Goal: Navigation & Orientation: Find specific page/section

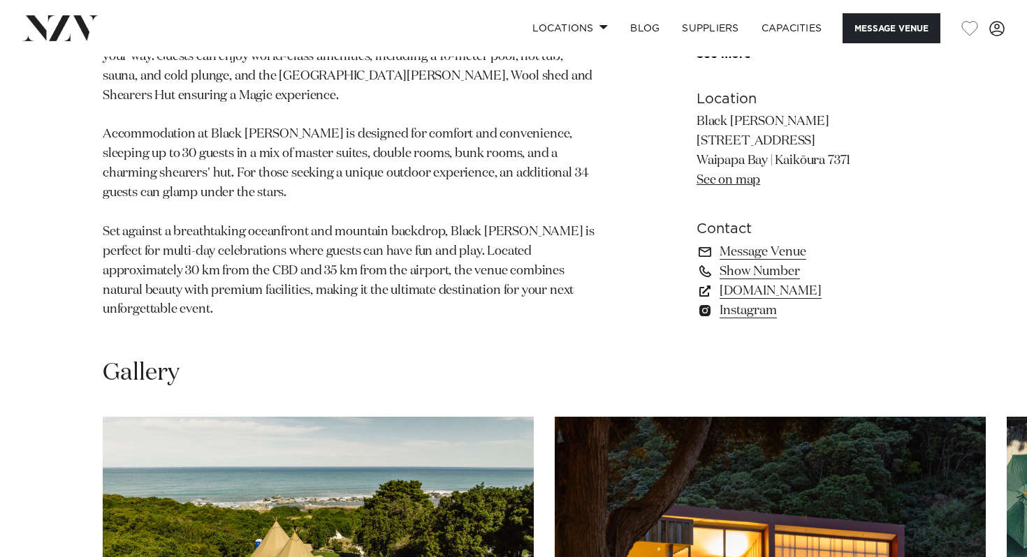
scroll to position [1268, 0]
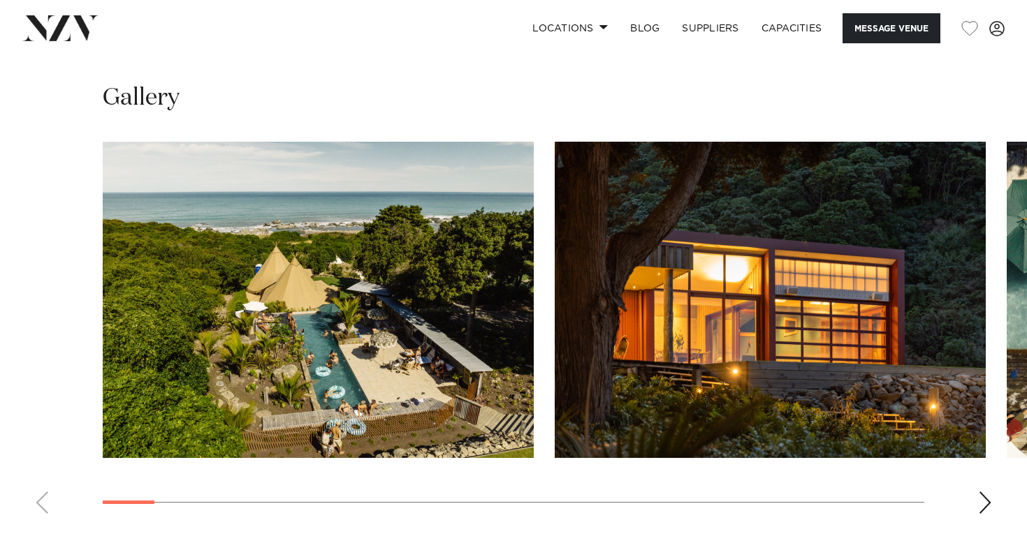
click at [983, 492] on div "Next slide" at bounding box center [985, 503] width 14 height 22
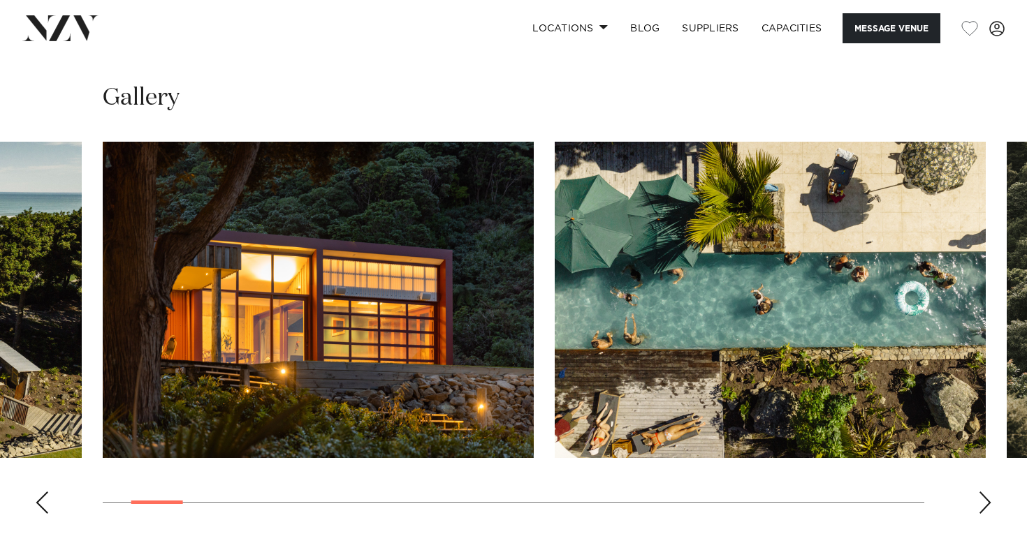
click at [983, 492] on div "Next slide" at bounding box center [985, 503] width 14 height 22
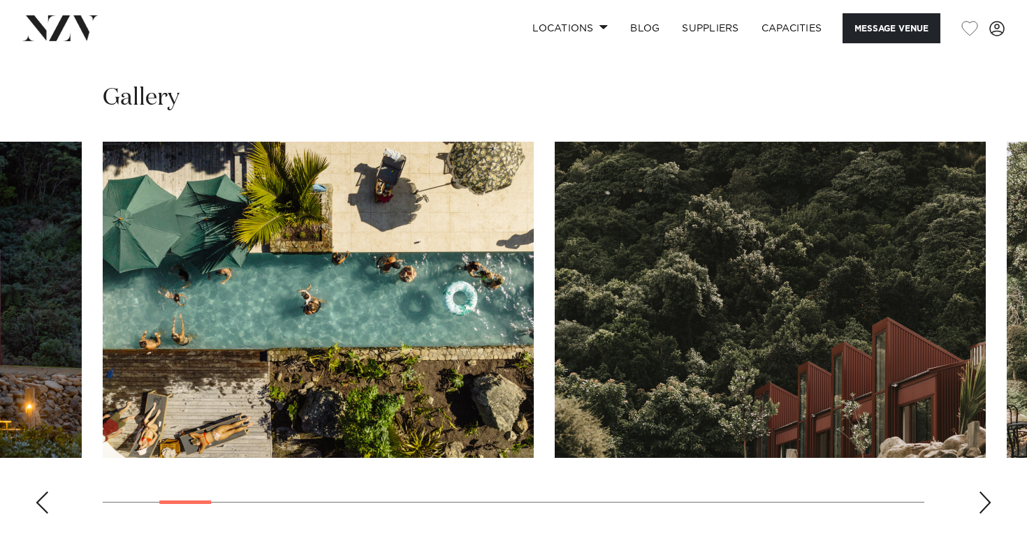
click at [983, 492] on div "Next slide" at bounding box center [985, 503] width 14 height 22
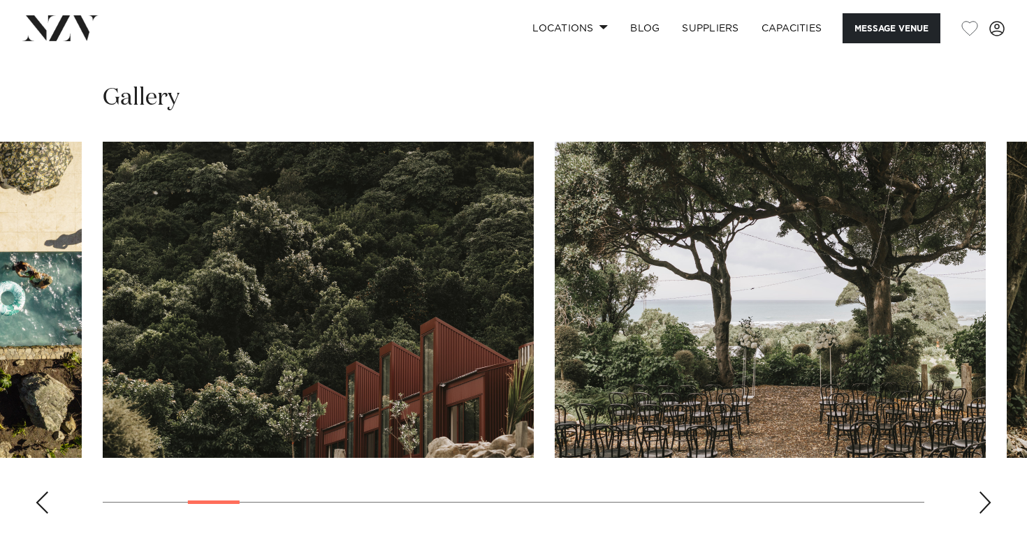
click at [983, 492] on div "Next slide" at bounding box center [985, 503] width 14 height 22
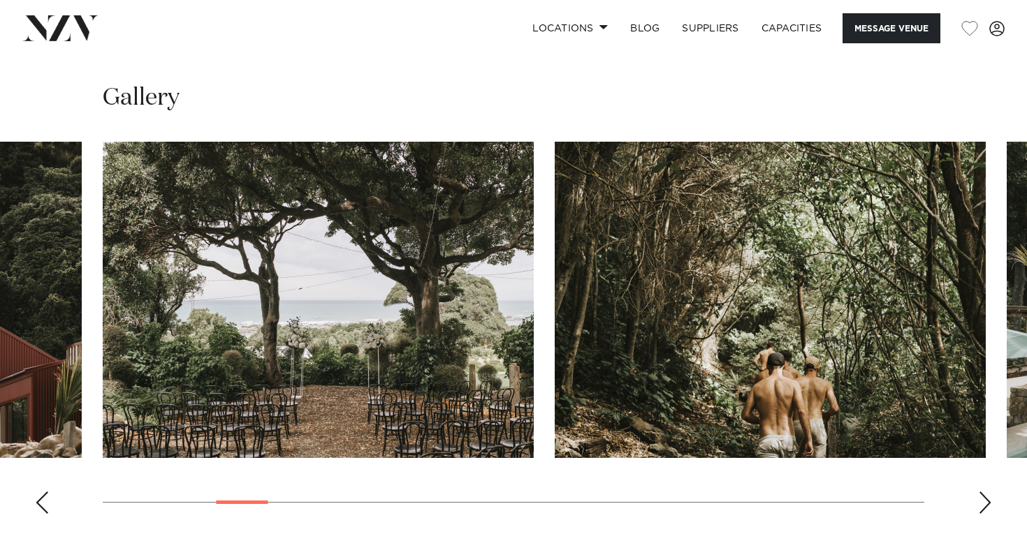
click at [983, 492] on div "Next slide" at bounding box center [985, 503] width 14 height 22
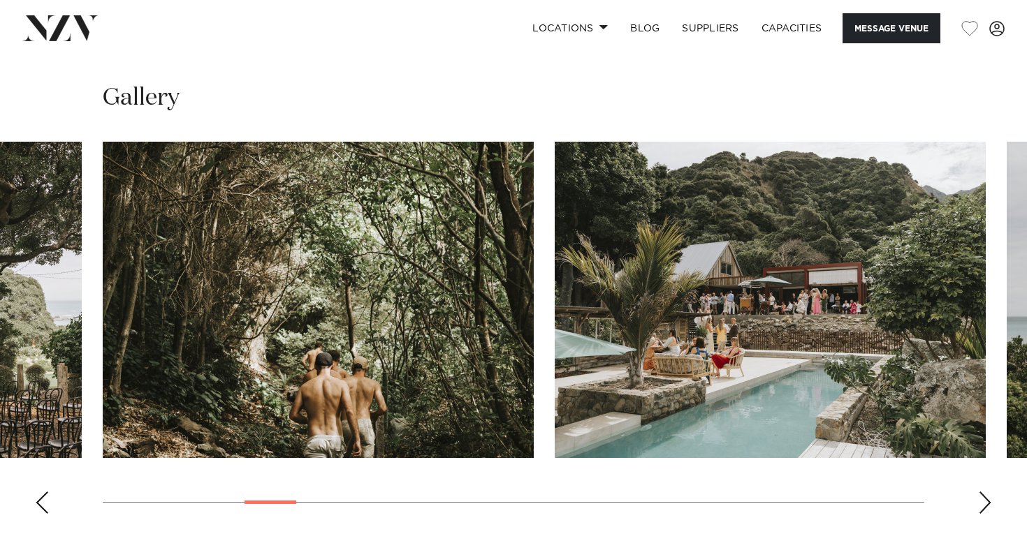
click at [983, 492] on div "Next slide" at bounding box center [985, 503] width 14 height 22
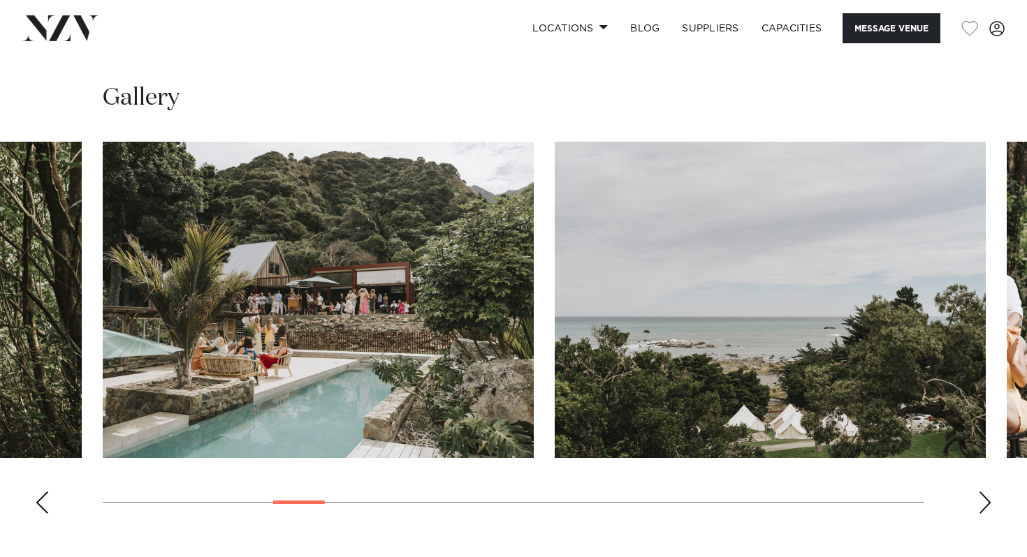
click at [983, 492] on div "Next slide" at bounding box center [985, 503] width 14 height 22
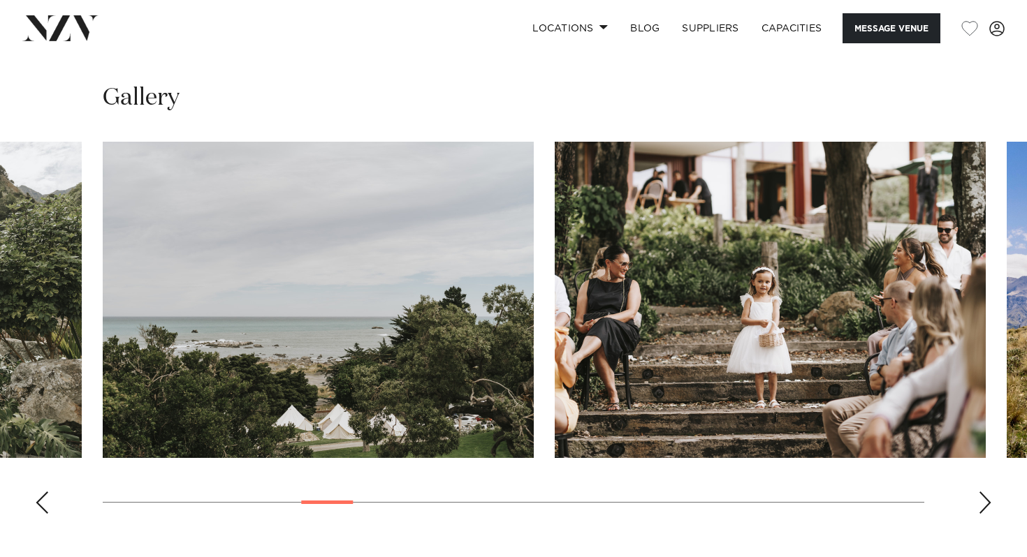
click at [983, 492] on div "Next slide" at bounding box center [985, 503] width 14 height 22
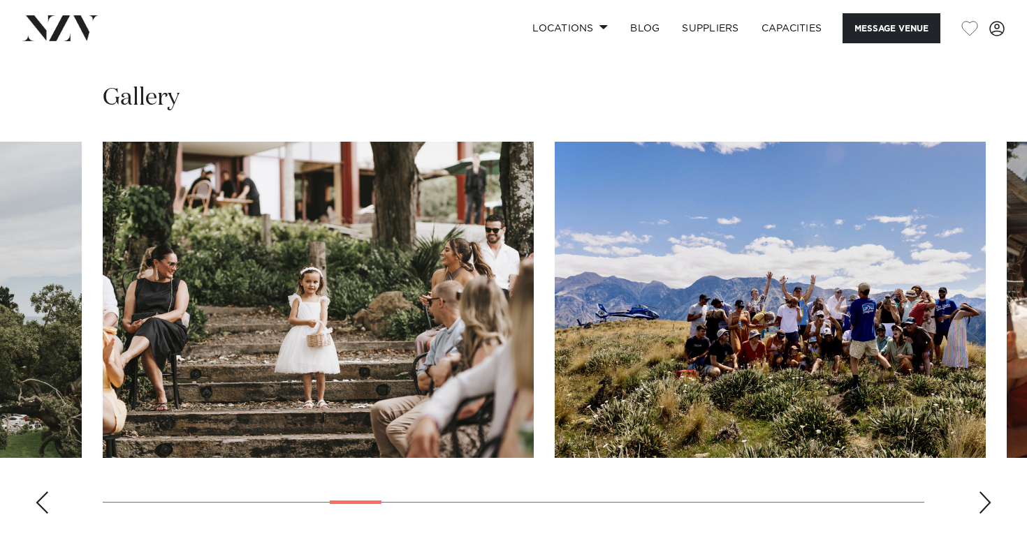
click at [983, 492] on div "Next slide" at bounding box center [985, 503] width 14 height 22
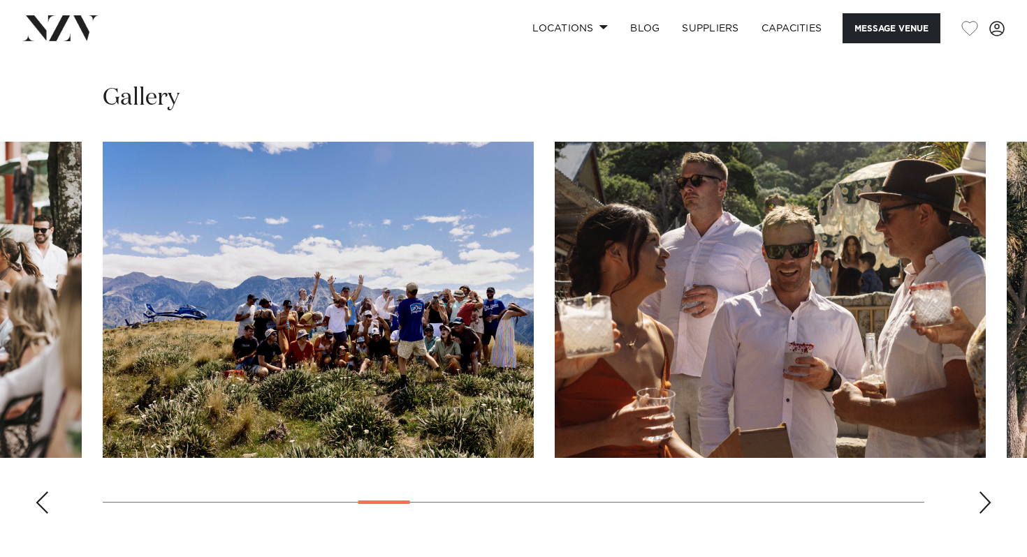
click at [983, 492] on div "Next slide" at bounding box center [985, 503] width 14 height 22
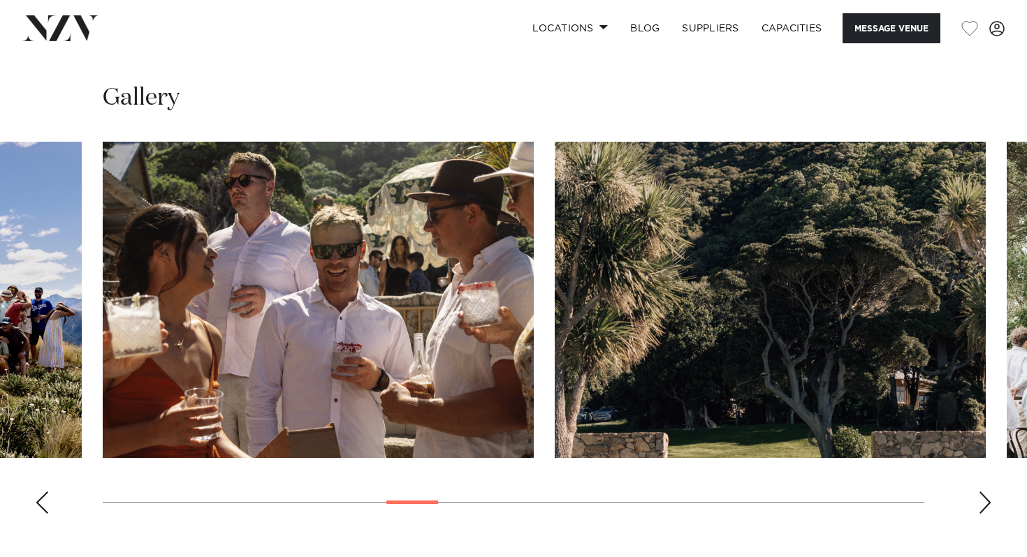
click at [41, 492] on div "Previous slide" at bounding box center [42, 503] width 14 height 22
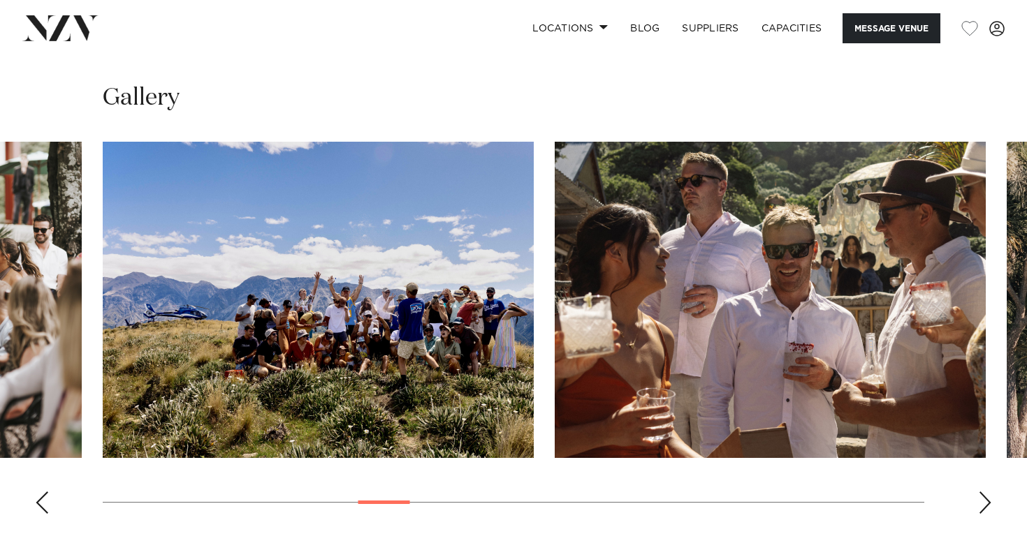
click at [988, 492] on div "Next slide" at bounding box center [985, 503] width 14 height 22
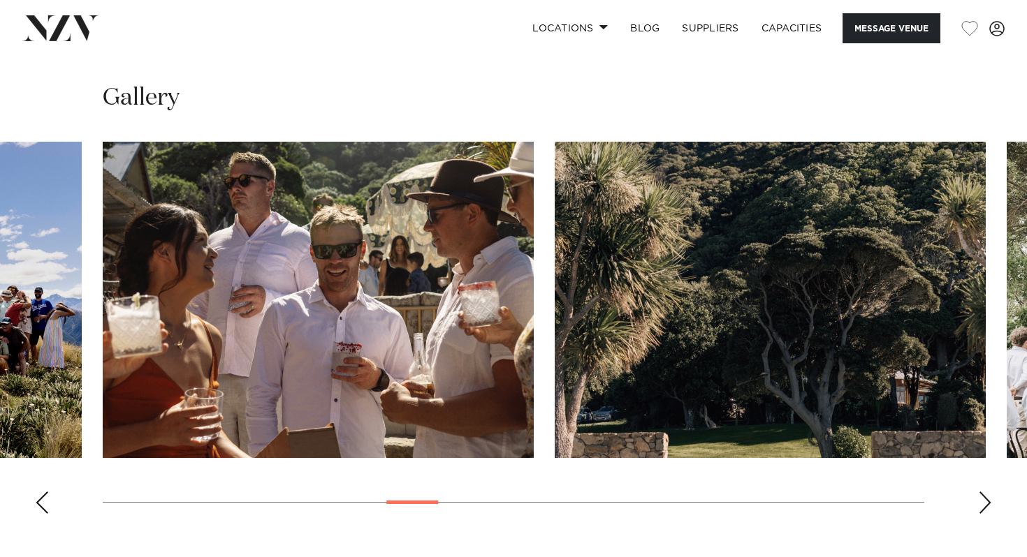
click at [988, 492] on div "Next slide" at bounding box center [985, 503] width 14 height 22
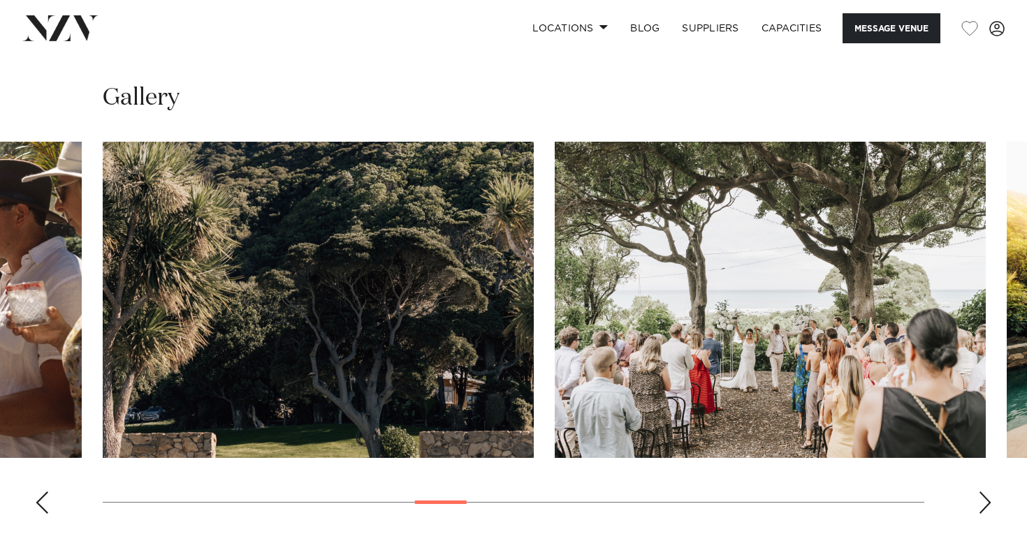
click at [988, 492] on div "Next slide" at bounding box center [985, 503] width 14 height 22
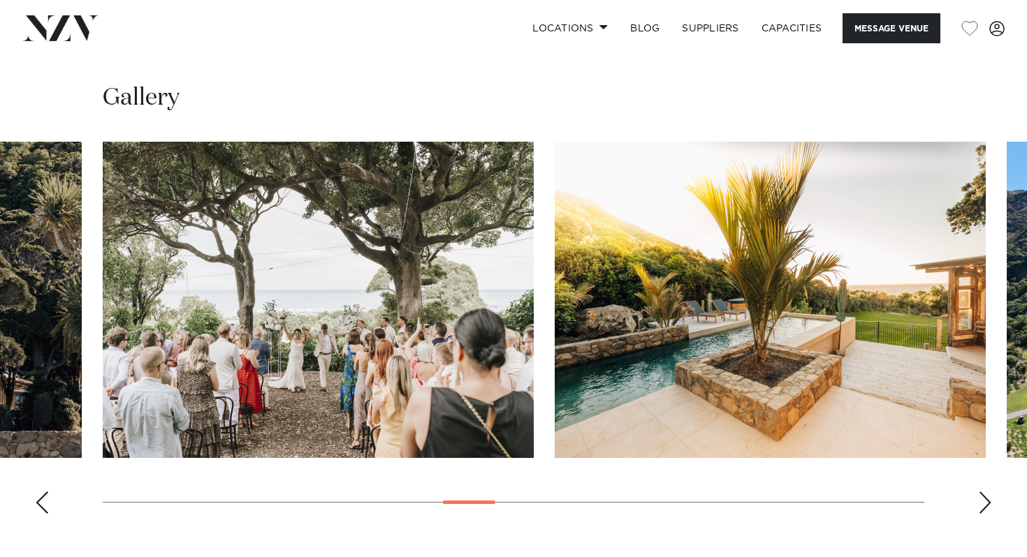
click at [988, 492] on div "Next slide" at bounding box center [985, 503] width 14 height 22
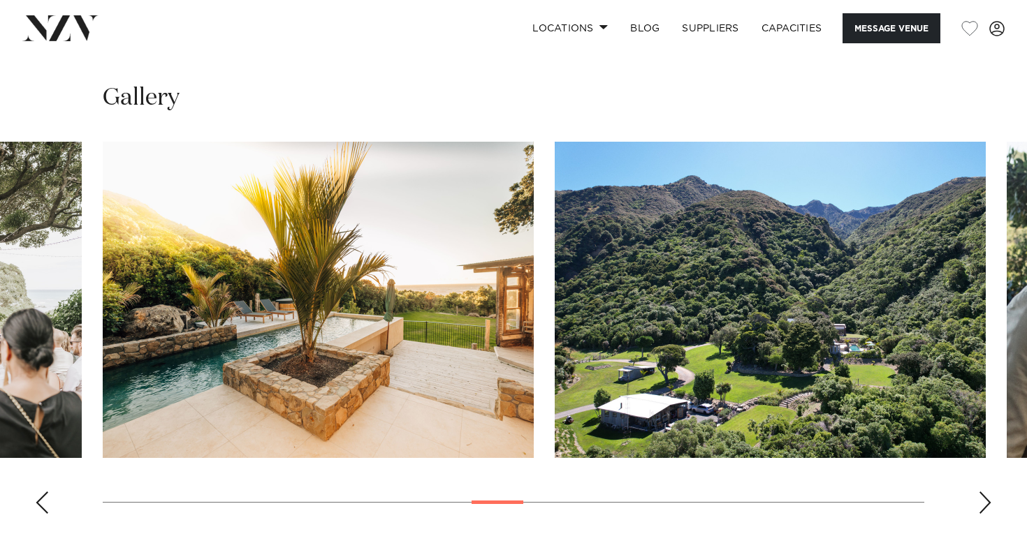
click at [988, 492] on div "Next slide" at bounding box center [985, 503] width 14 height 22
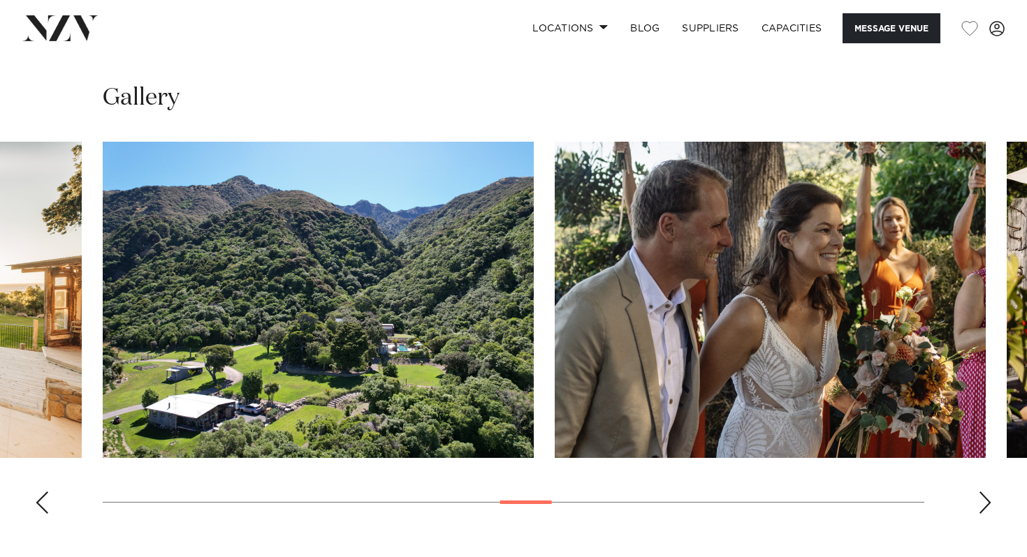
click at [981, 492] on div "Next slide" at bounding box center [985, 503] width 14 height 22
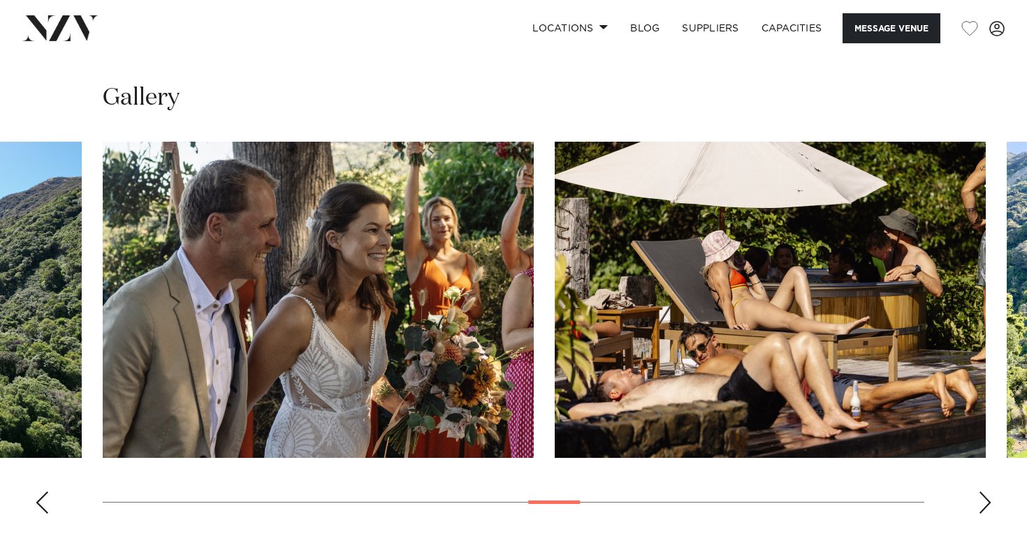
click at [981, 492] on div "Next slide" at bounding box center [985, 503] width 14 height 22
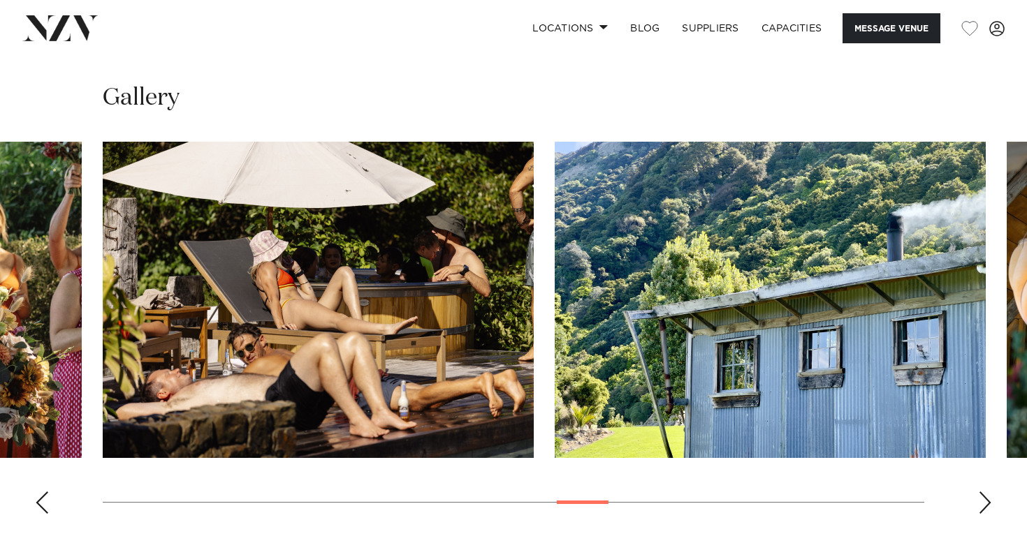
click at [981, 492] on div "Next slide" at bounding box center [985, 503] width 14 height 22
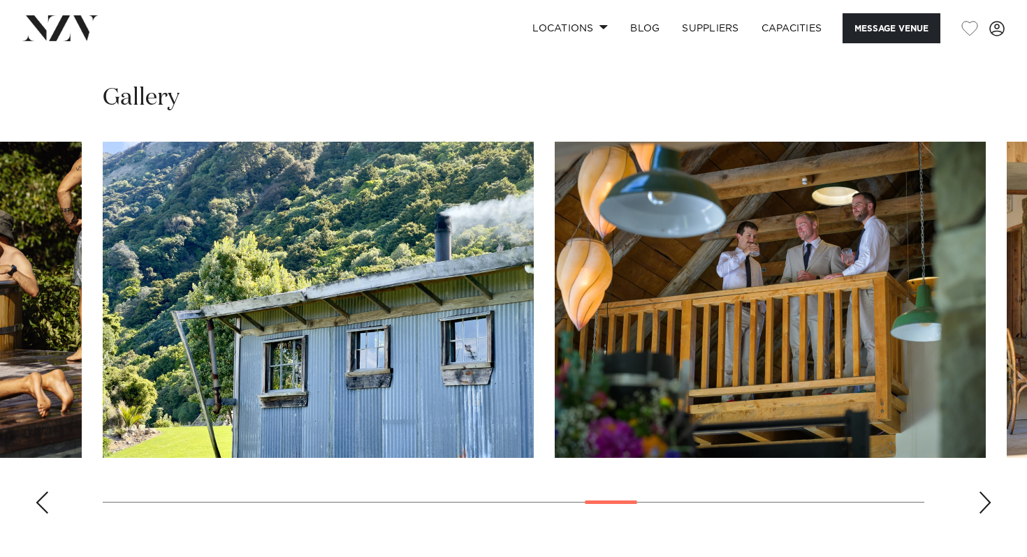
click at [981, 492] on div "Next slide" at bounding box center [985, 503] width 14 height 22
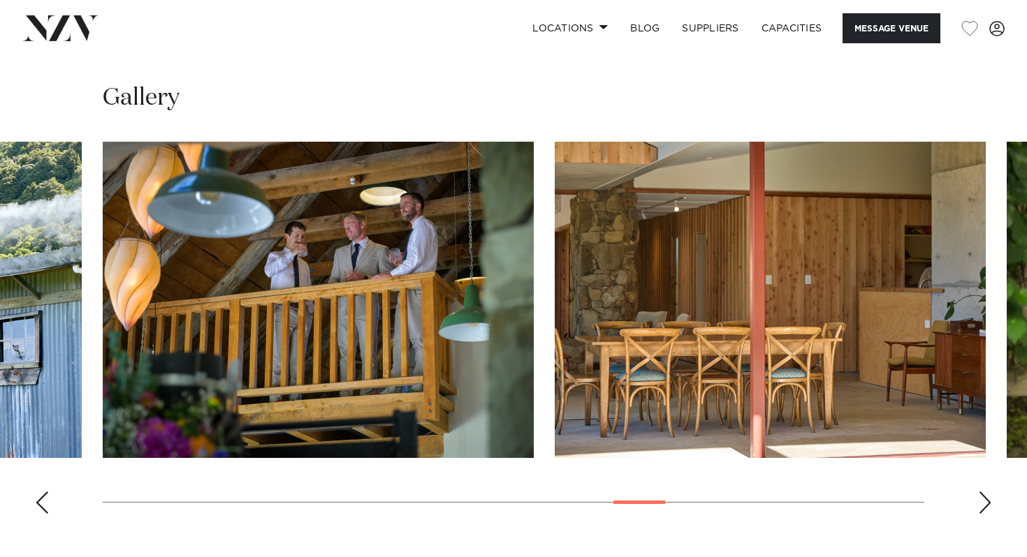
click at [981, 492] on div "Next slide" at bounding box center [985, 503] width 14 height 22
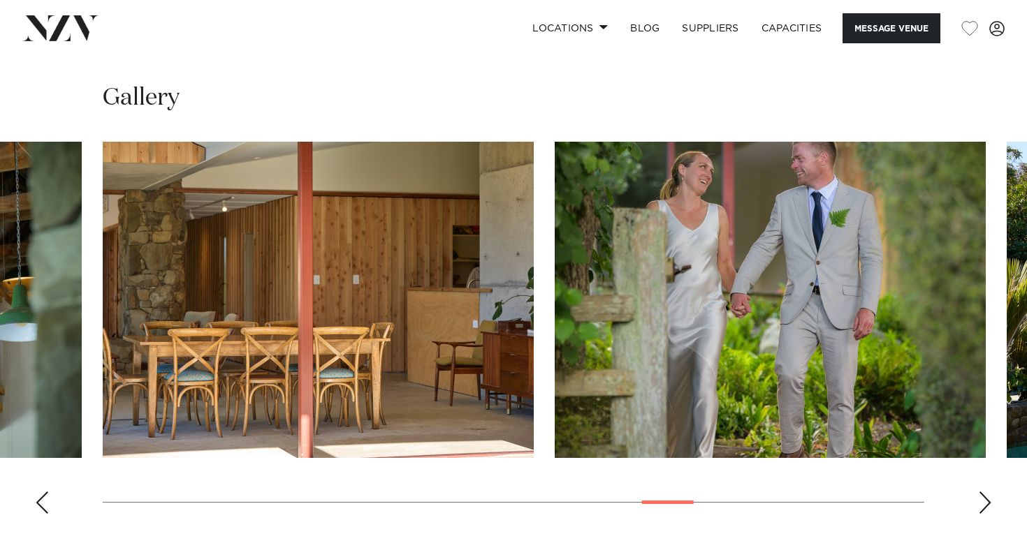
click at [981, 492] on div "Next slide" at bounding box center [985, 503] width 14 height 22
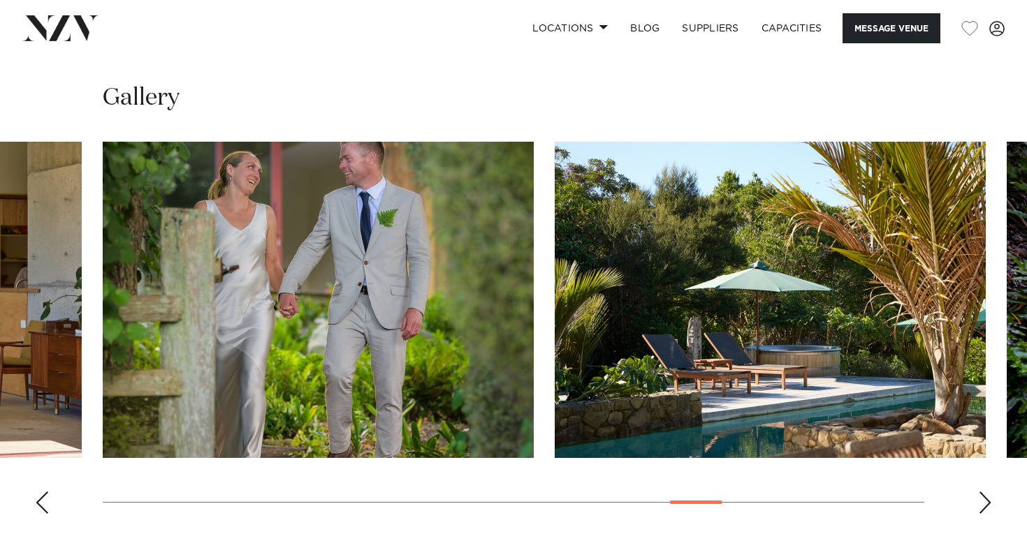
click at [981, 492] on div "Next slide" at bounding box center [985, 503] width 14 height 22
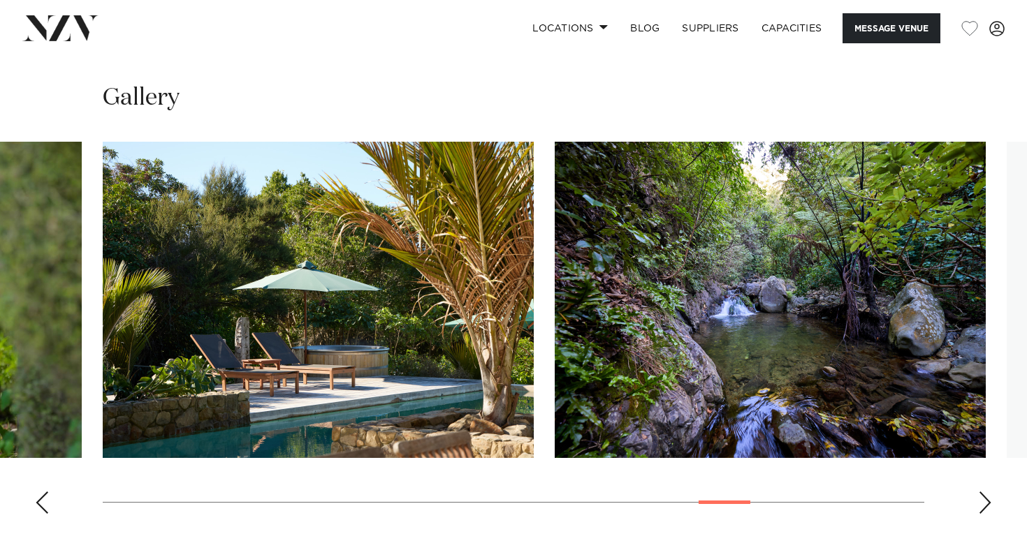
click at [981, 492] on div "Next slide" at bounding box center [985, 503] width 14 height 22
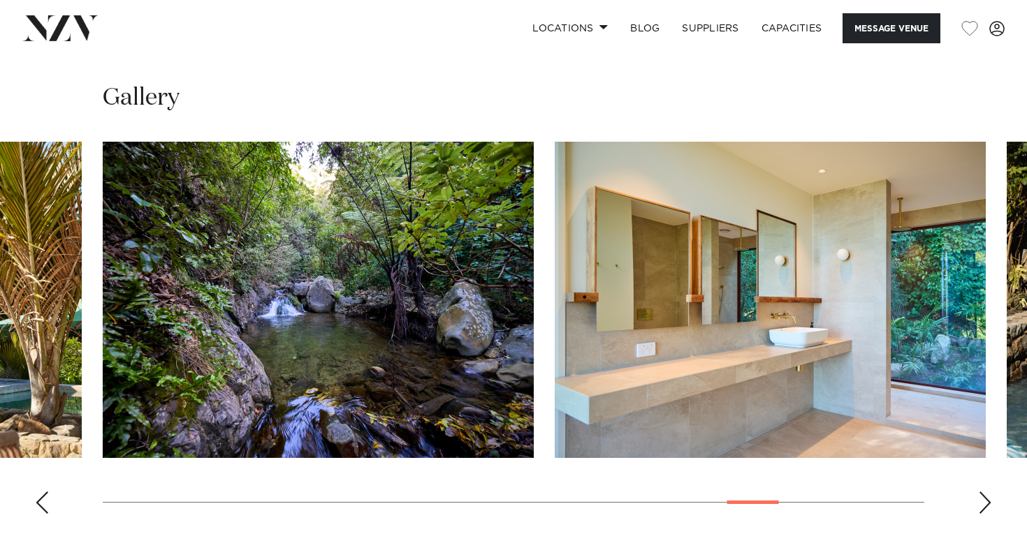
click at [981, 492] on div "Next slide" at bounding box center [985, 503] width 14 height 22
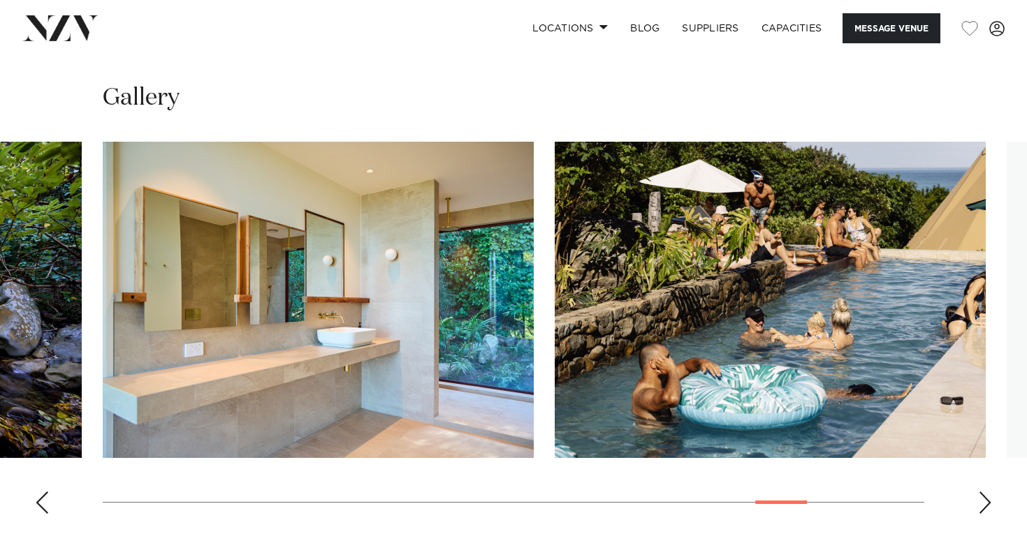
click at [981, 492] on div "Next slide" at bounding box center [985, 503] width 14 height 22
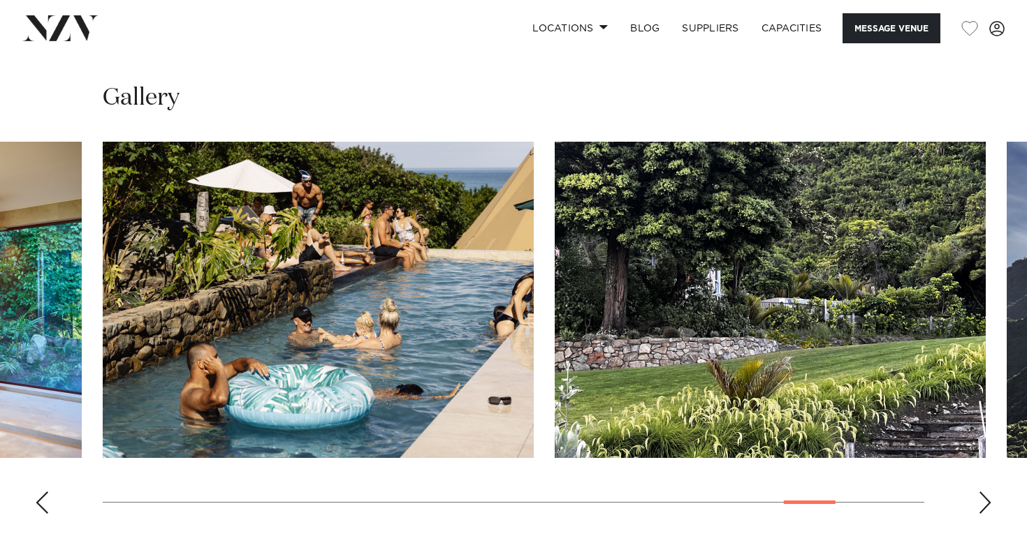
click at [981, 492] on div "Next slide" at bounding box center [985, 503] width 14 height 22
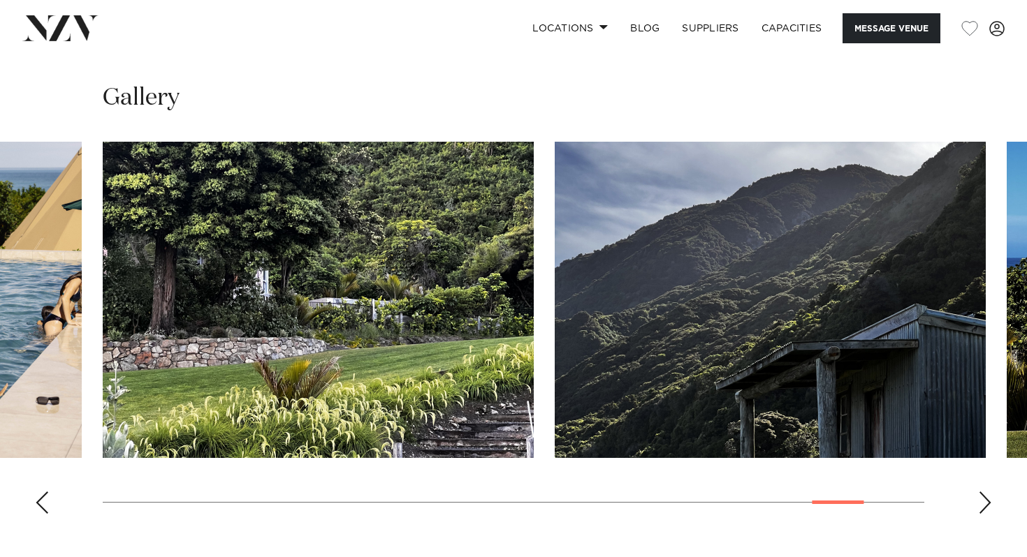
click at [981, 492] on div "Next slide" at bounding box center [985, 503] width 14 height 22
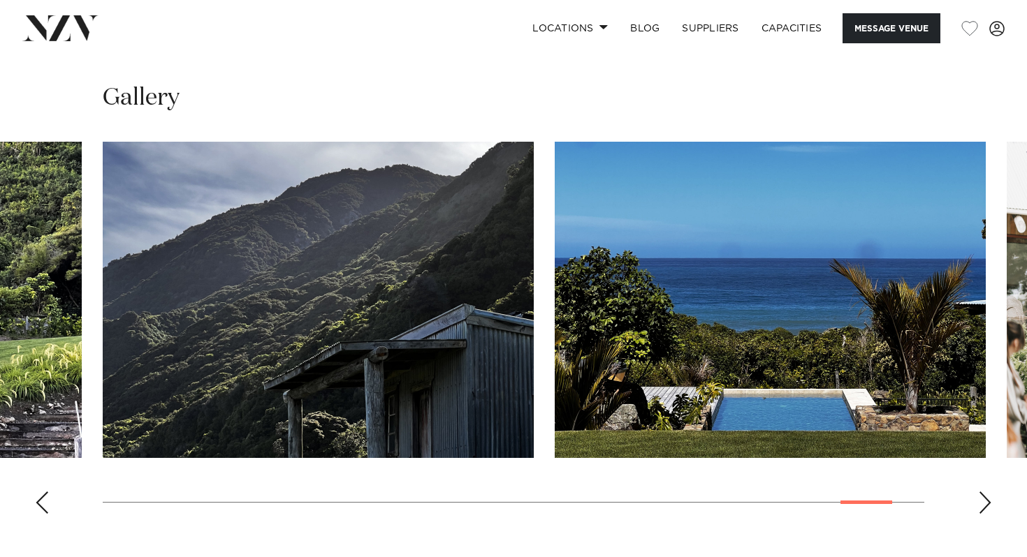
click at [981, 492] on div "Next slide" at bounding box center [985, 503] width 14 height 22
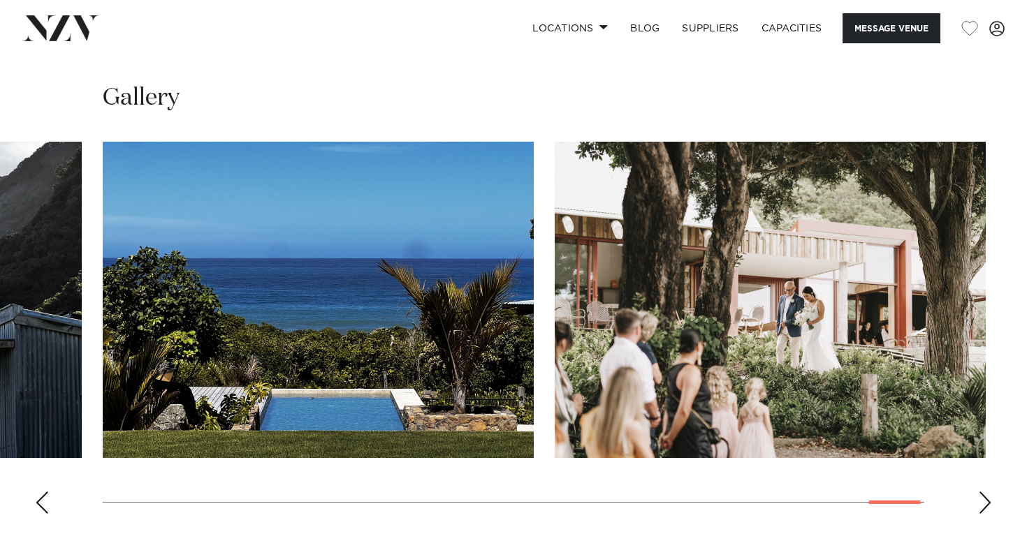
click at [981, 492] on div "Next slide" at bounding box center [985, 503] width 14 height 22
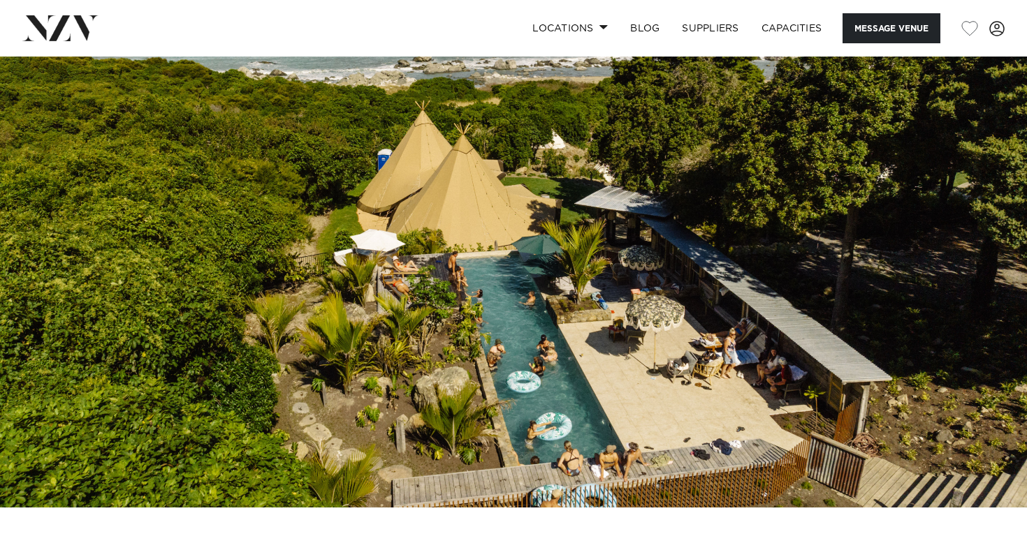
scroll to position [0, 0]
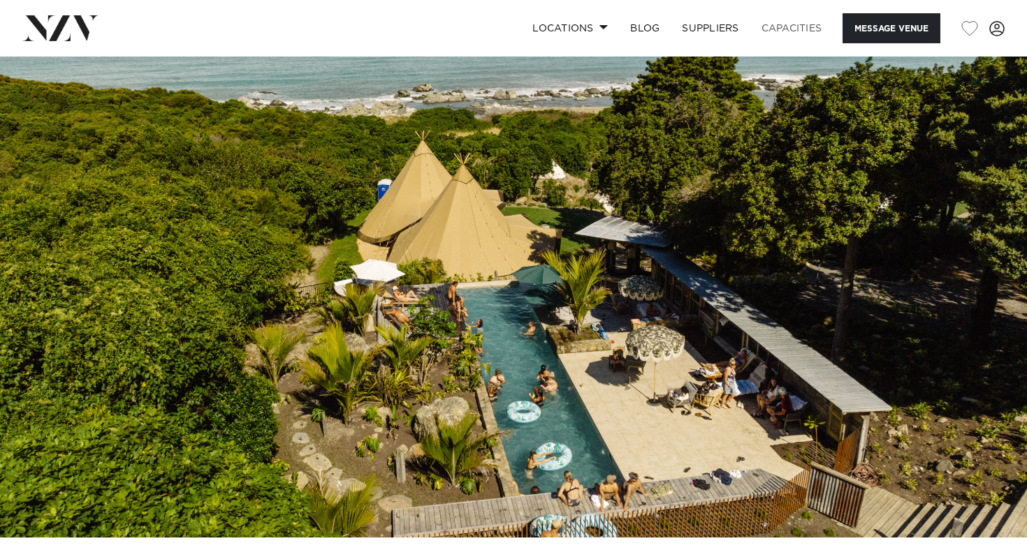
click at [802, 17] on link "Capacities" at bounding box center [791, 28] width 83 height 30
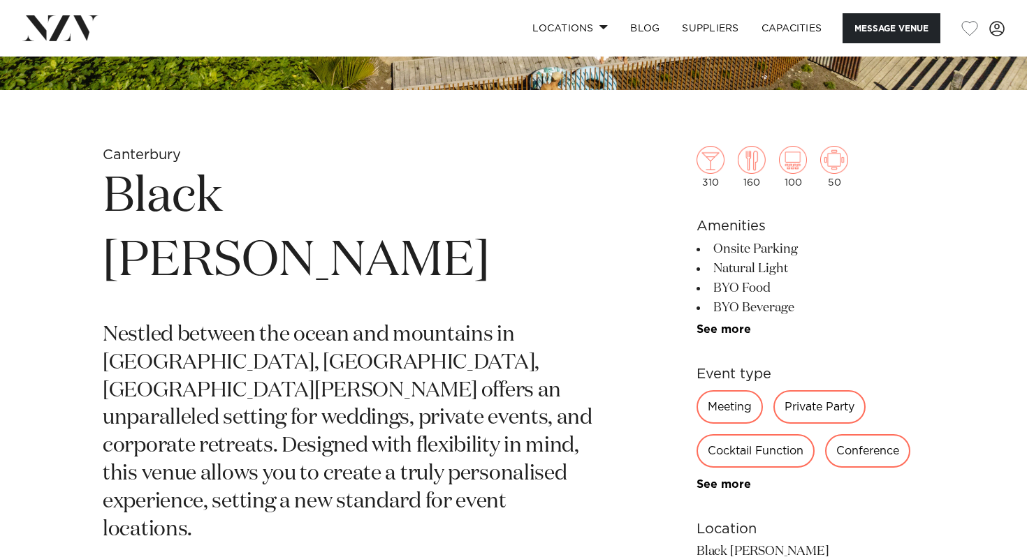
scroll to position [203, 0]
